Goal: Check status: Check status

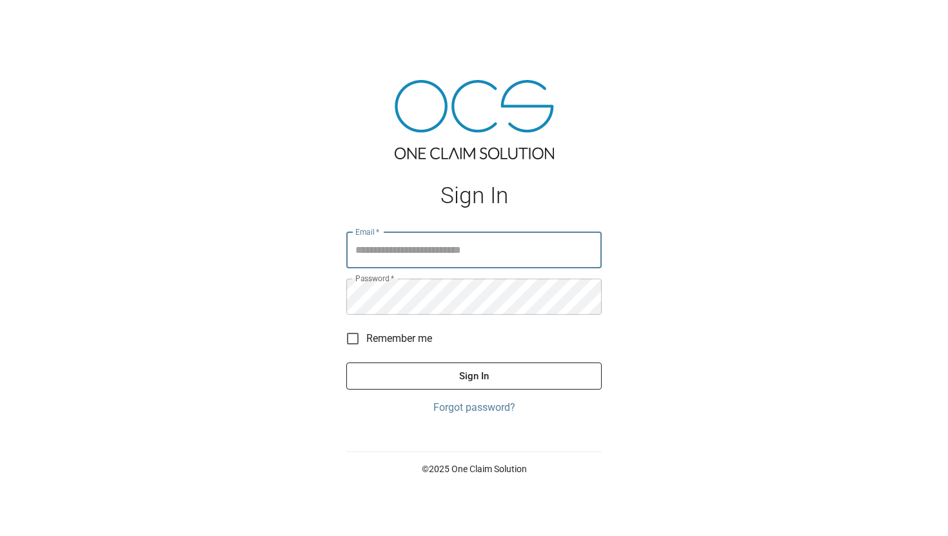
click at [406, 252] on input "Email   *" at bounding box center [473, 250] width 255 height 36
type input "**********"
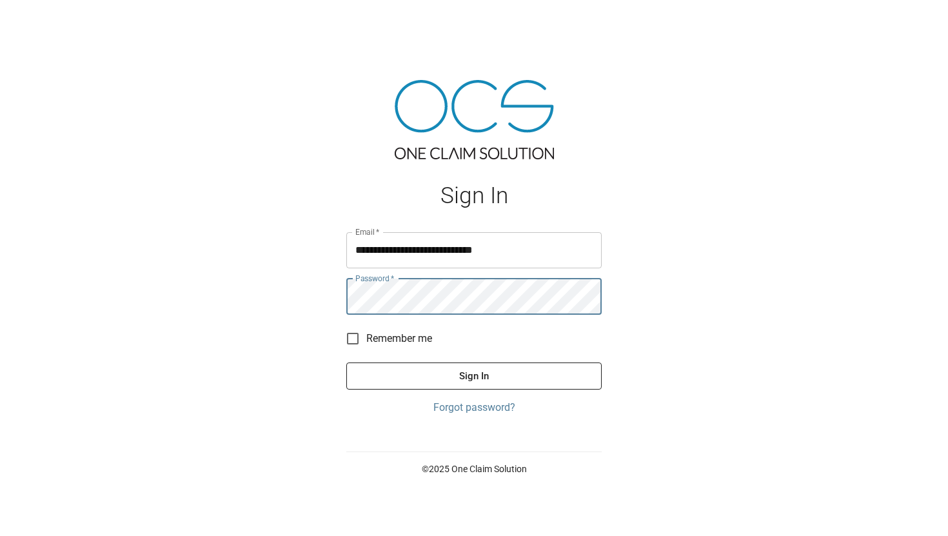
click at [346, 363] on button "Sign In" at bounding box center [473, 376] width 255 height 27
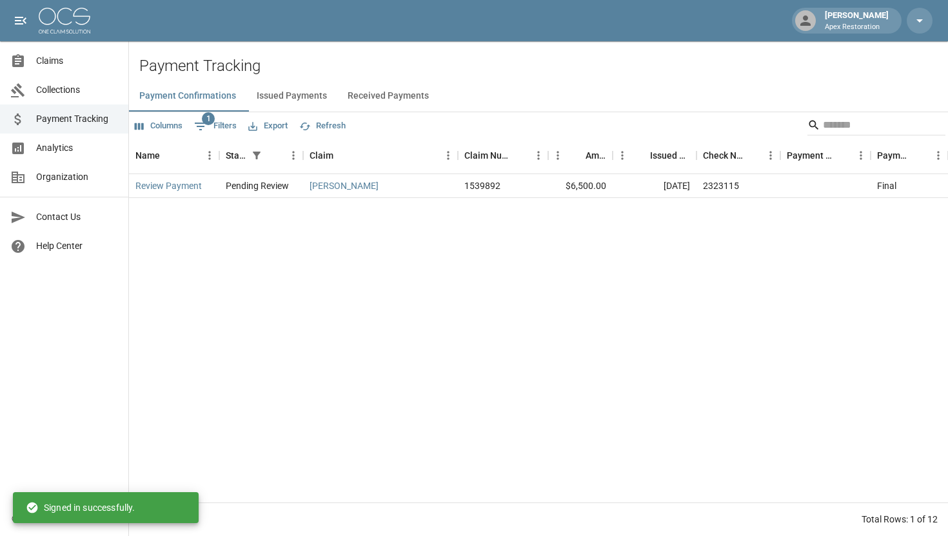
click at [53, 68] on link "Claims" at bounding box center [64, 60] width 128 height 29
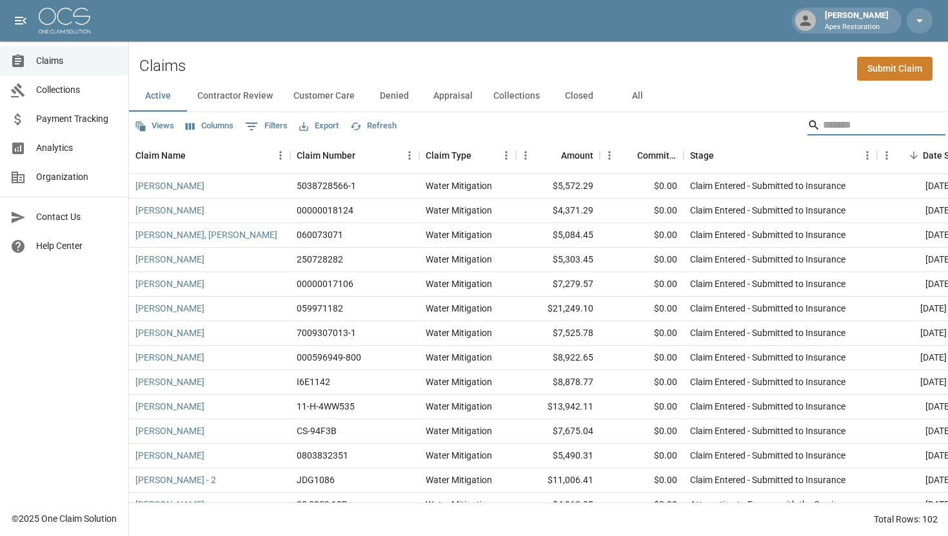
click at [846, 132] on input "Search" at bounding box center [874, 125] width 103 height 21
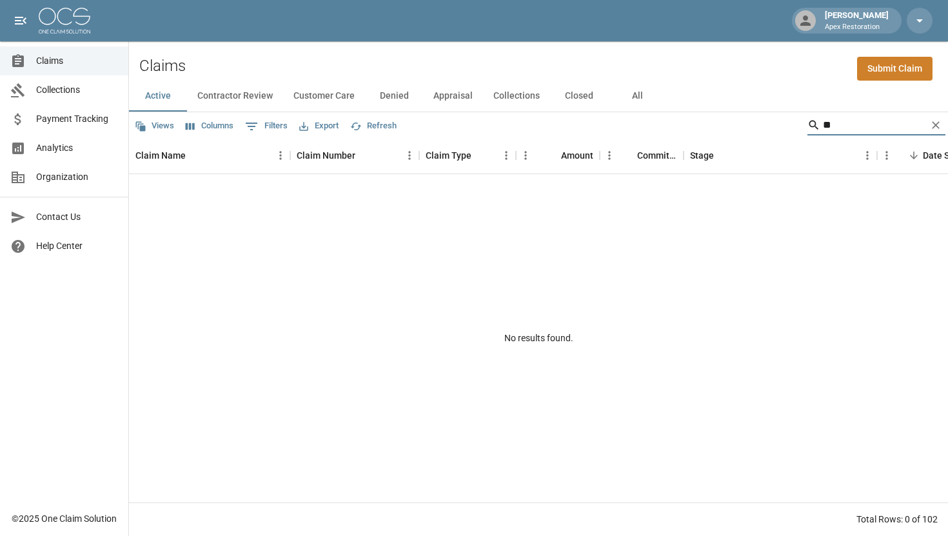
type input "*"
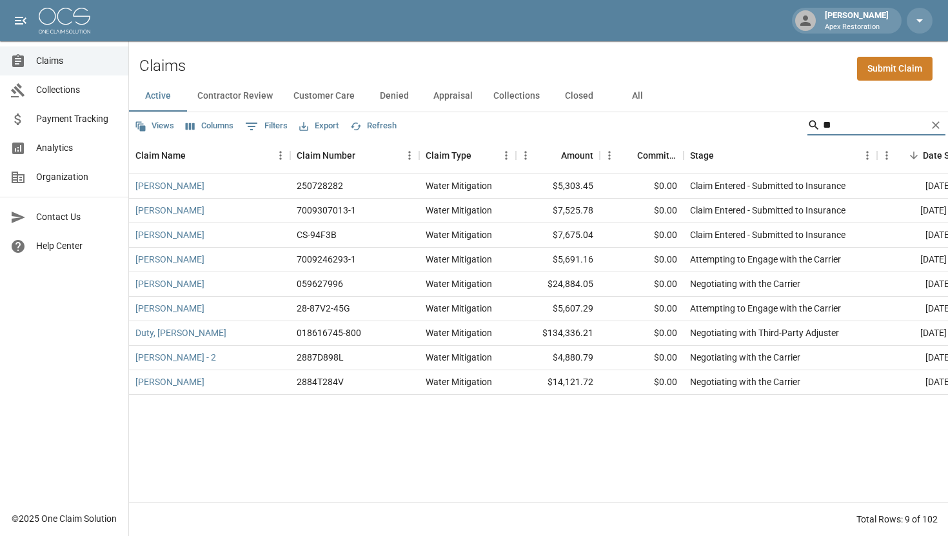
type input "*"
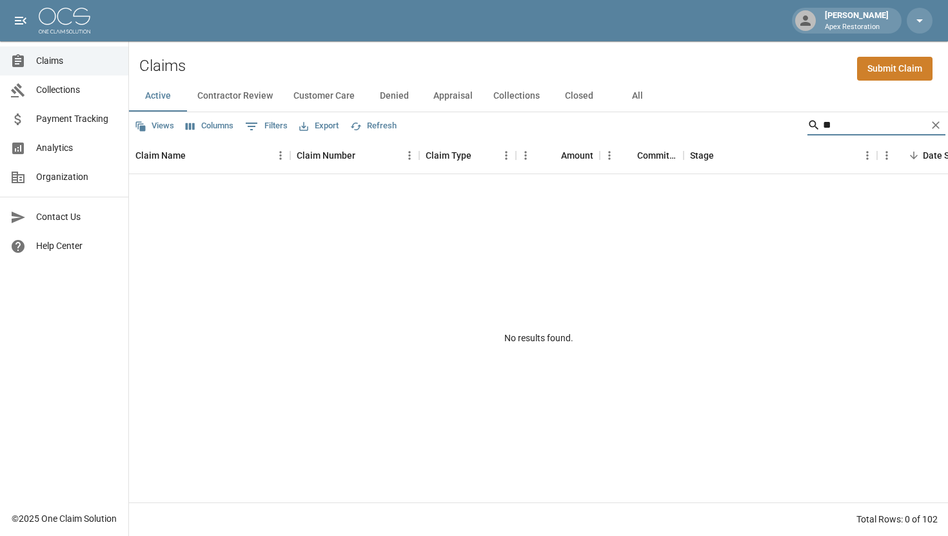
type input "*"
